Goal: Transaction & Acquisition: Book appointment/travel/reservation

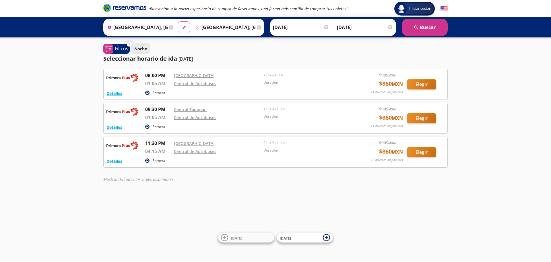
click at [147, 50] on p "Noche" at bounding box center [140, 49] width 13 height 6
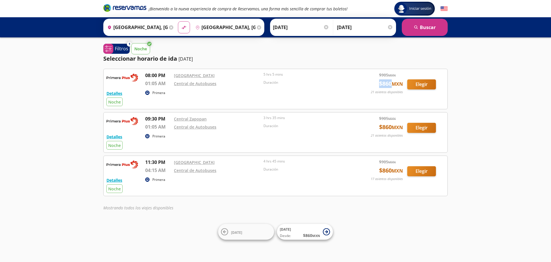
drag, startPoint x: 389, startPoint y: 84, endPoint x: 373, endPoint y: 83, distance: 15.6
click at [373, 83] on div "Detalles Primera Noche 08:00 PM [GEOGRAPHIC_DATA] 01:05 AM Central de Autobuses…" at bounding box center [276, 89] width 338 height 34
drag, startPoint x: 424, startPoint y: 82, endPoint x: 487, endPoint y: 99, distance: 65.8
click at [424, 82] on button "Elegir" at bounding box center [421, 84] width 29 height 10
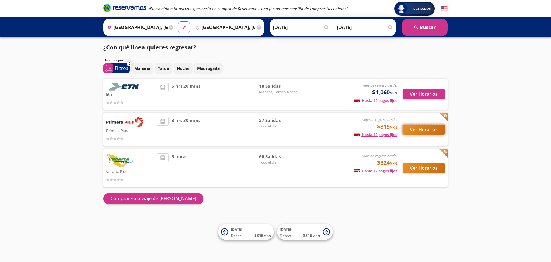
click at [426, 130] on button "Ver Horarios" at bounding box center [424, 129] width 42 height 10
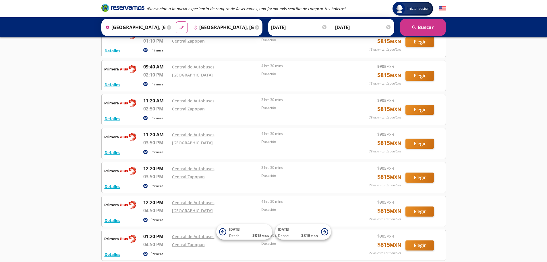
scroll to position [478, 0]
